Goal: Task Accomplishment & Management: Use online tool/utility

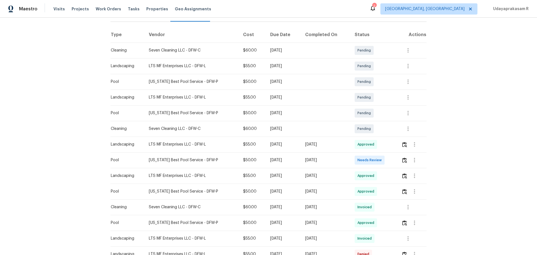
scroll to position [84, 0]
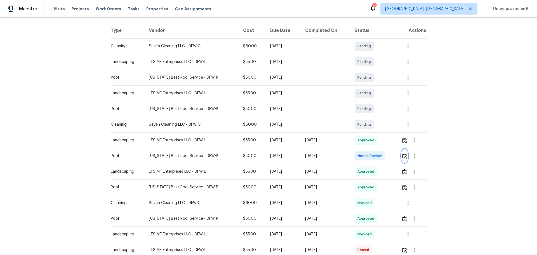
click at [401, 155] on button "button" at bounding box center [404, 155] width 6 height 13
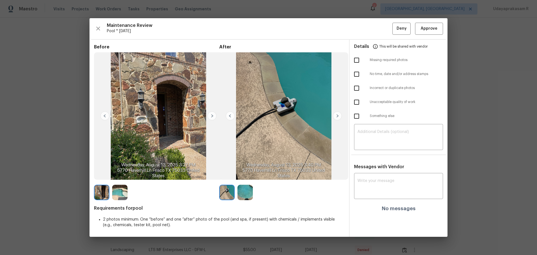
click at [210, 115] on img at bounding box center [211, 115] width 9 height 9
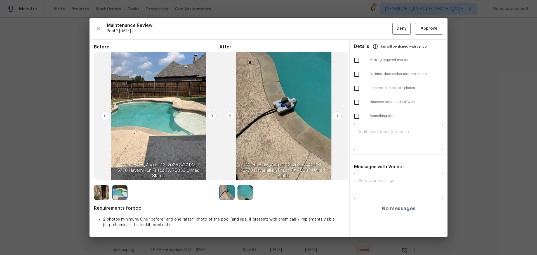
drag, startPoint x: 115, startPoint y: 115, endPoint x: 106, endPoint y: 115, distance: 8.1
click at [114, 115] on img at bounding box center [158, 115] width 129 height 127
click at [103, 115] on img at bounding box center [104, 115] width 9 height 9
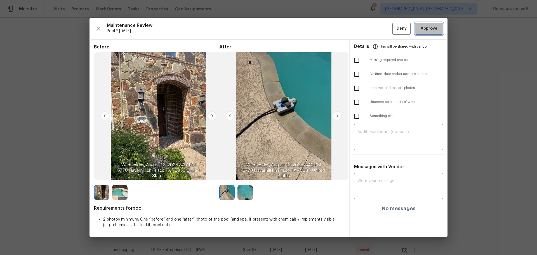
click at [429, 29] on span "Approve" at bounding box center [428, 28] width 17 height 7
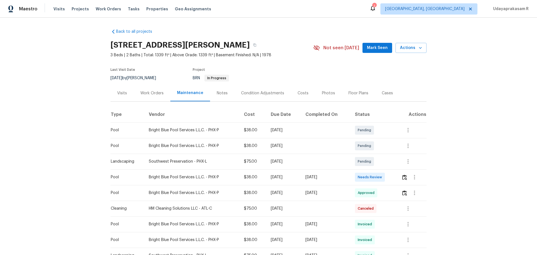
scroll to position [28, 0]
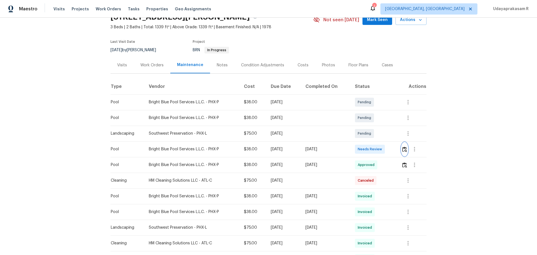
click at [402, 150] on img "button" at bounding box center [404, 148] width 5 height 5
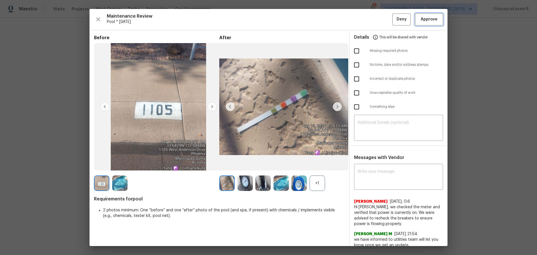
click at [419, 21] on span "Approve" at bounding box center [428, 19] width 19 height 7
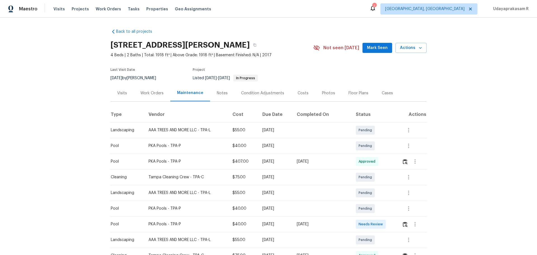
scroll to position [28, 0]
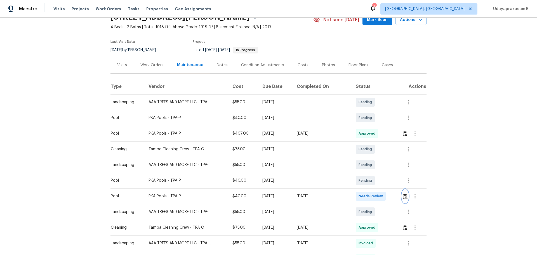
click at [402, 195] on button "button" at bounding box center [405, 195] width 6 height 13
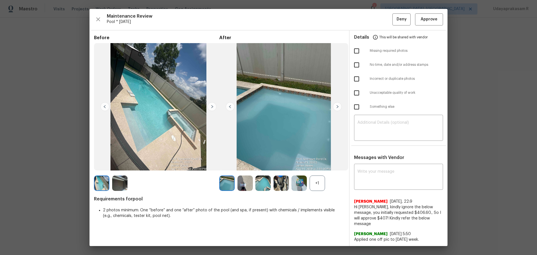
click at [428, 28] on div "Maintenance Review Pool * Mon, Aug 11 Deny Approve Before After +1 Requirements…" at bounding box center [268, 127] width 358 height 237
click at [428, 20] on span "Approve" at bounding box center [428, 19] width 17 height 7
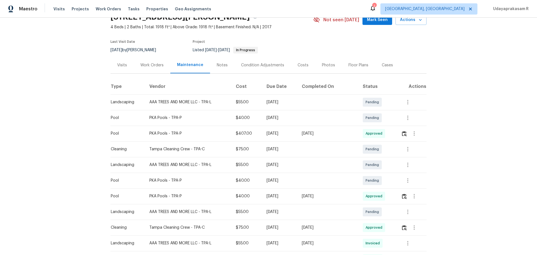
click at [459, 83] on div "Back to all projects 7231 Somerset Pond Dr, Ruskin, FL 33573 4 Beds | 2 Baths |…" at bounding box center [268, 136] width 537 height 237
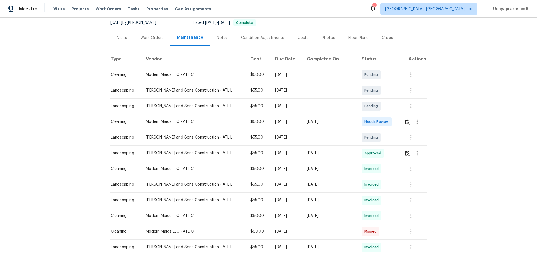
scroll to position [56, 0]
click at [381, 122] on button "button" at bounding box center [407, 120] width 6 height 13
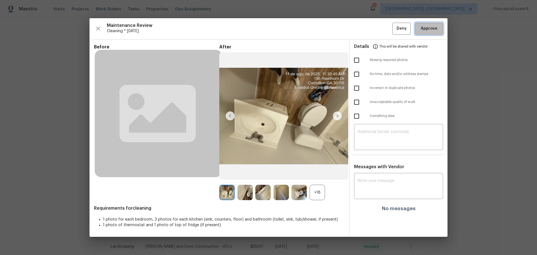
click at [381, 29] on span "Approve" at bounding box center [428, 28] width 17 height 7
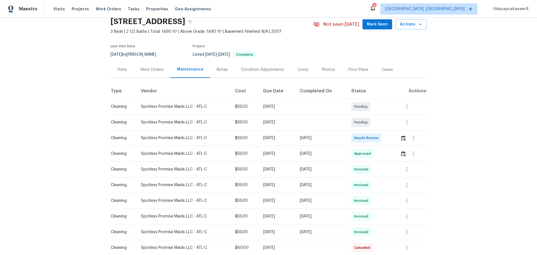
scroll to position [56, 0]
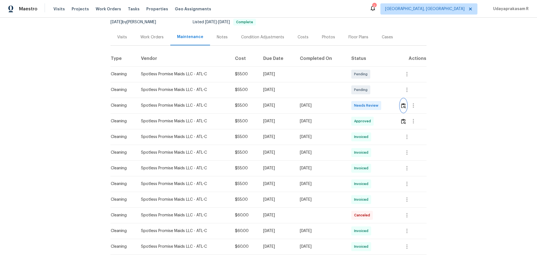
click at [381, 105] on img "button" at bounding box center [403, 105] width 5 height 5
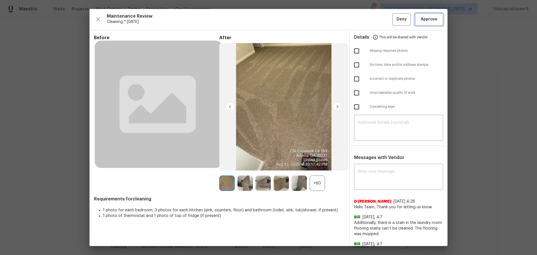
click at [381, 18] on span "Approve" at bounding box center [428, 19] width 17 height 7
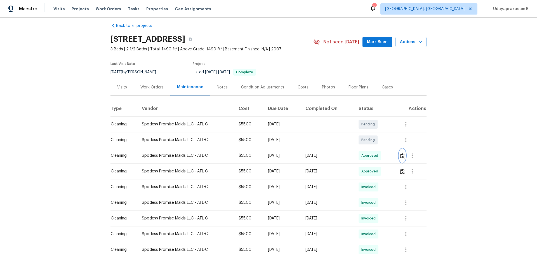
scroll to position [0, 0]
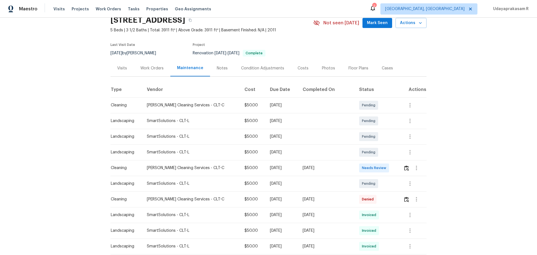
scroll to position [56, 0]
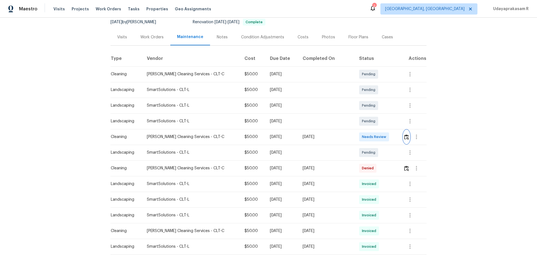
click at [381, 136] on img "button" at bounding box center [406, 136] width 5 height 5
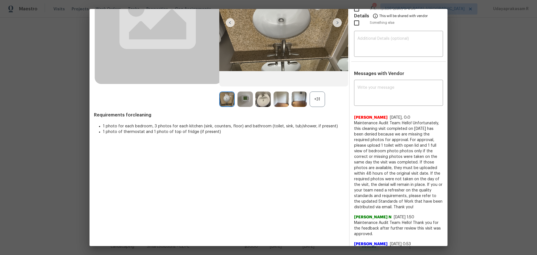
scroll to position [0, 0]
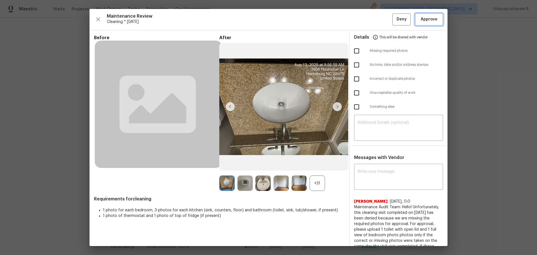
click at [381, 17] on span "Approve" at bounding box center [428, 19] width 17 height 7
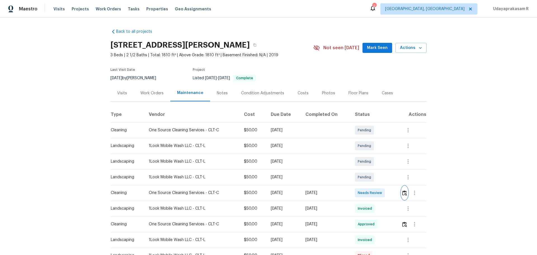
click at [381, 167] on button "button" at bounding box center [404, 192] width 6 height 13
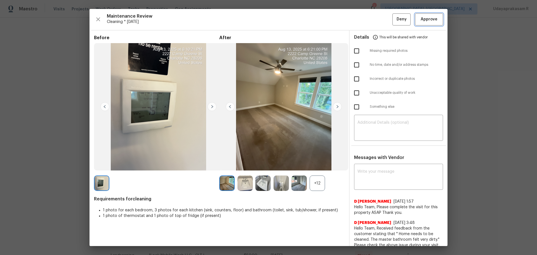
click at [381, 21] on span "Approve" at bounding box center [428, 19] width 17 height 7
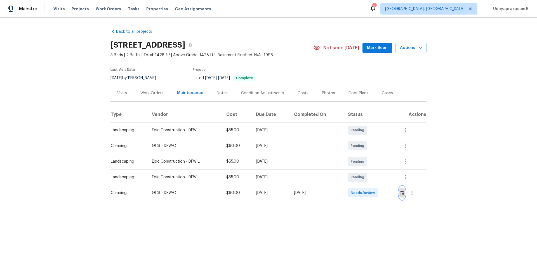
click at [381, 167] on button "button" at bounding box center [402, 192] width 6 height 13
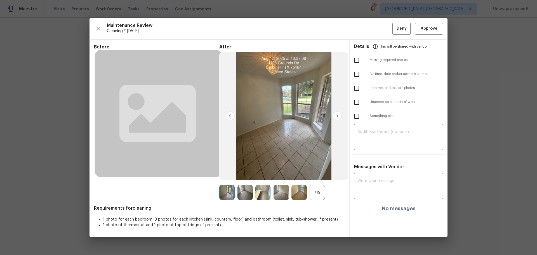
click at [337, 114] on img at bounding box center [337, 115] width 9 height 9
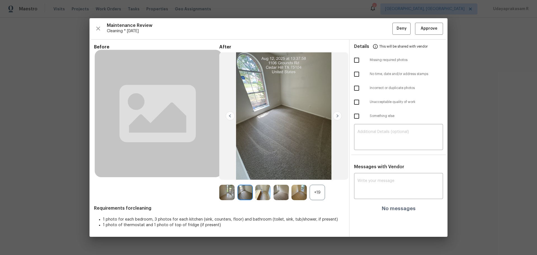
click at [337, 114] on img at bounding box center [337, 115] width 9 height 9
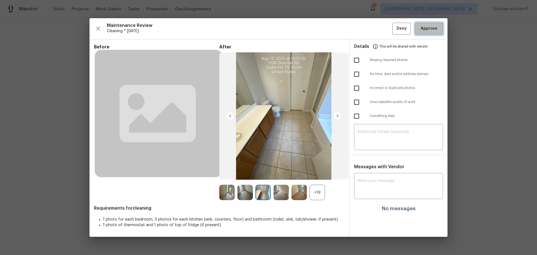
click at [381, 31] on span "Approve" at bounding box center [428, 28] width 17 height 7
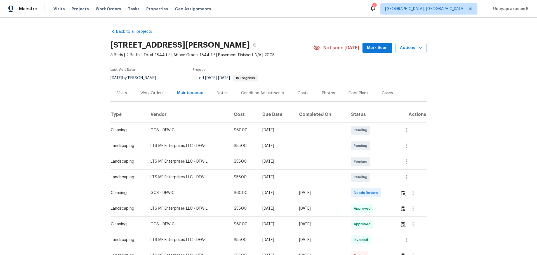
scroll to position [84, 0]
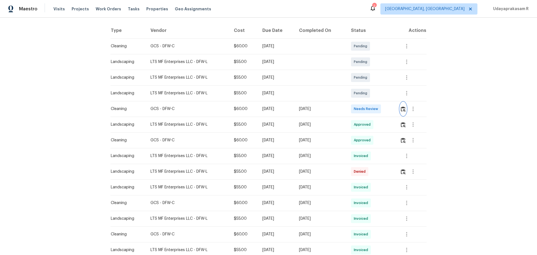
click at [381, 111] on img "button" at bounding box center [402, 108] width 5 height 5
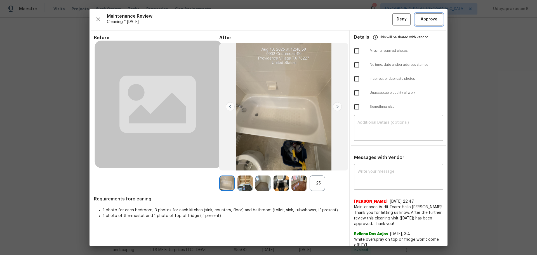
click at [381, 21] on span "Approve" at bounding box center [428, 19] width 17 height 7
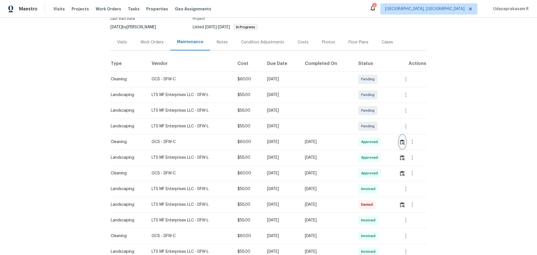
scroll to position [0, 0]
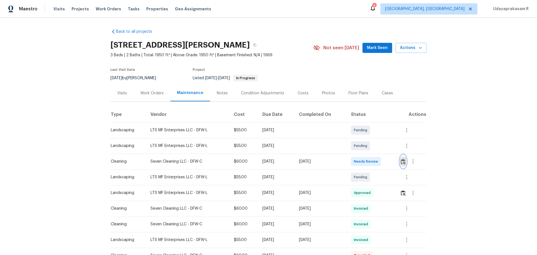
click at [381, 166] on button "button" at bounding box center [403, 161] width 6 height 13
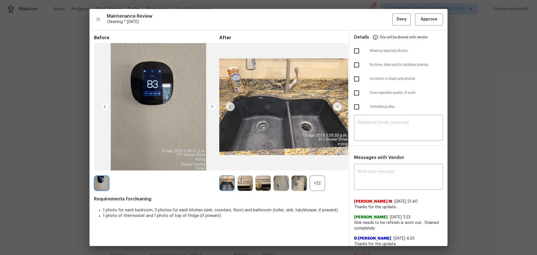
click at [334, 110] on img at bounding box center [337, 106] width 9 height 9
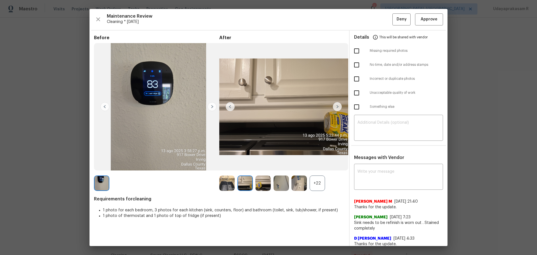
click at [334, 110] on img at bounding box center [337, 106] width 9 height 9
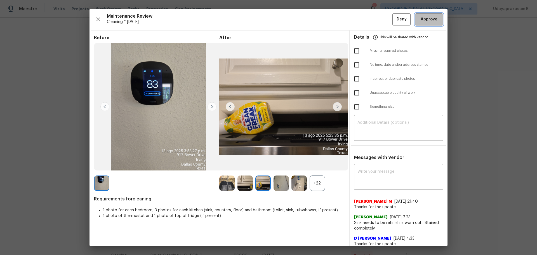
click at [381, 19] on button "Approve" at bounding box center [429, 19] width 28 height 12
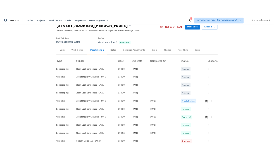
scroll to position [56, 0]
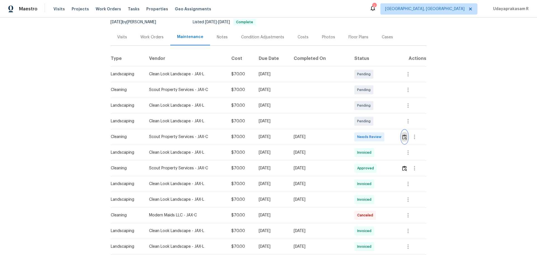
click at [381, 140] on button "button" at bounding box center [404, 136] width 6 height 13
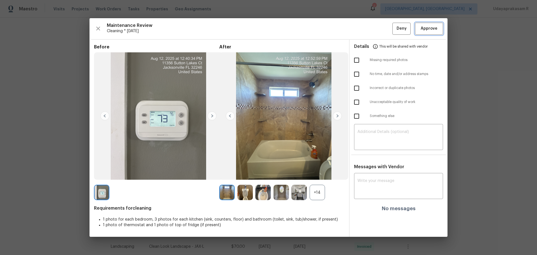
click at [381, 32] on span "Approve" at bounding box center [428, 28] width 17 height 7
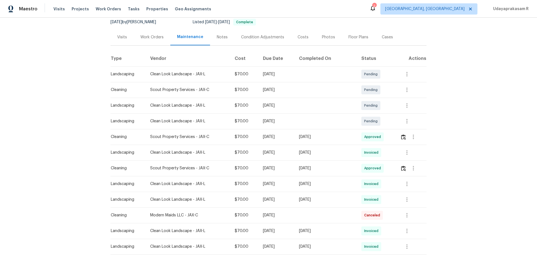
click at [381, 110] on div "Back to all projects 11356 Sutton Lakes Ct, Jacksonville, FL 32246 4 Beds | 2 B…" at bounding box center [268, 136] width 537 height 237
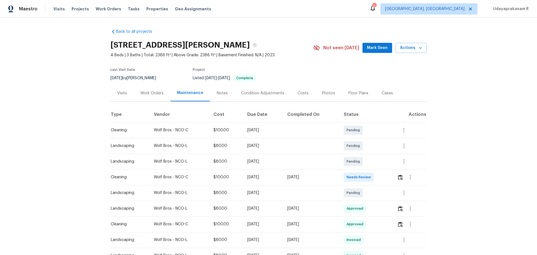
scroll to position [56, 0]
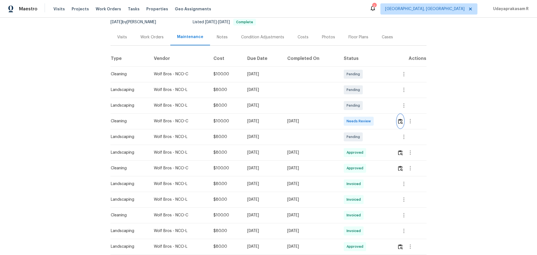
click at [381, 125] on button "button" at bounding box center [400, 120] width 6 height 13
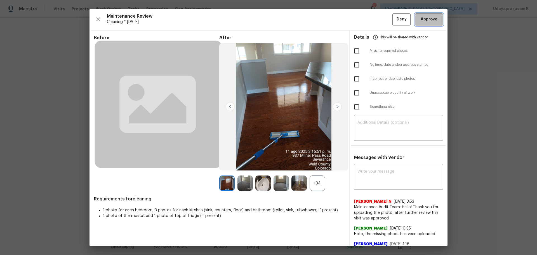
click at [381, 22] on span "Approve" at bounding box center [428, 19] width 17 height 7
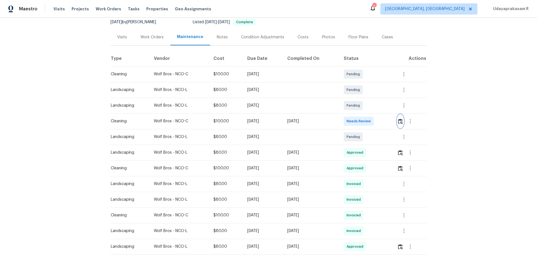
scroll to position [0, 0]
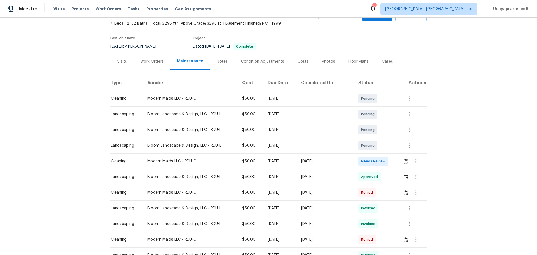
scroll to position [56, 0]
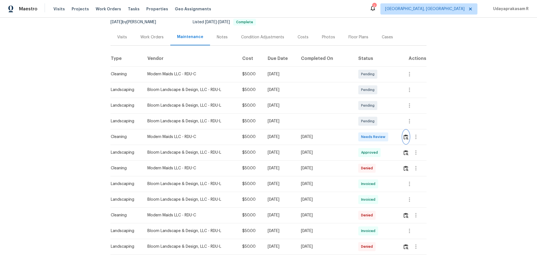
click at [381, 137] on img "button" at bounding box center [405, 136] width 5 height 5
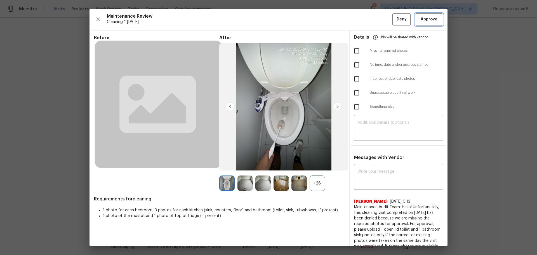
click at [381, 20] on span "Approve" at bounding box center [428, 19] width 17 height 7
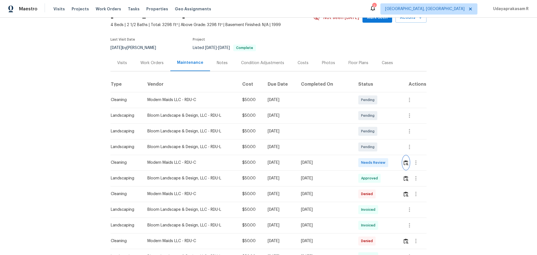
scroll to position [0, 0]
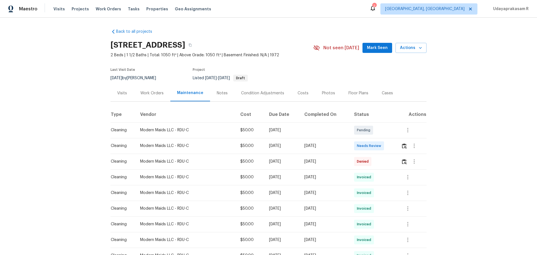
scroll to position [28, 0]
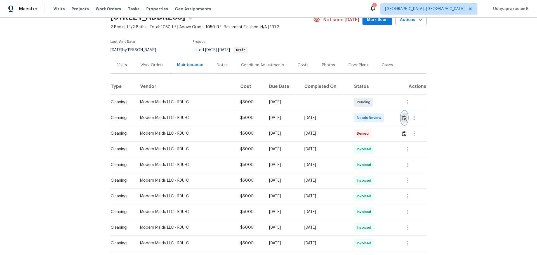
click at [381, 116] on img "button" at bounding box center [404, 117] width 5 height 5
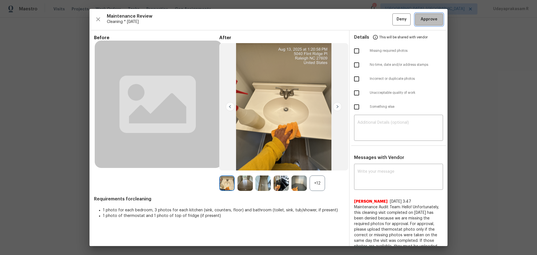
click at [381, 17] on span "Approve" at bounding box center [428, 19] width 17 height 7
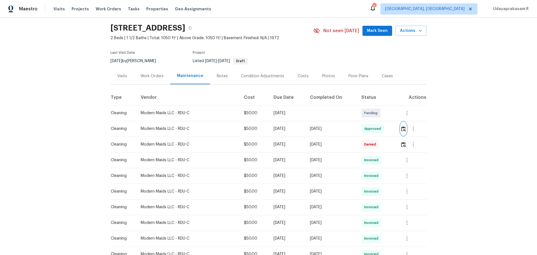
scroll to position [0, 0]
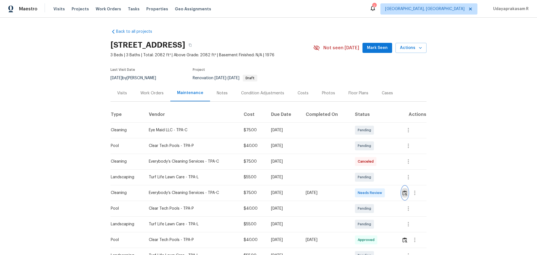
click at [381, 167] on img "button" at bounding box center [404, 192] width 5 height 5
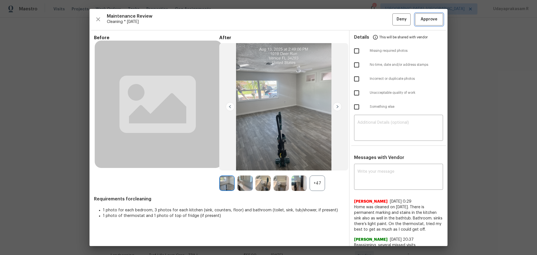
click at [381, 22] on span "Approve" at bounding box center [428, 19] width 17 height 7
